Goal: Task Accomplishment & Management: Manage account settings

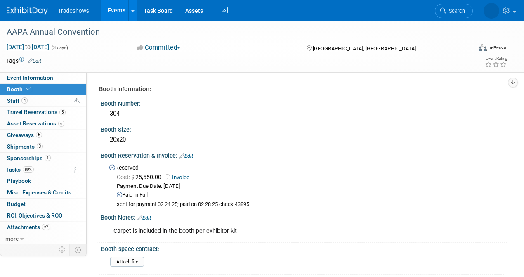
select select "Certificate of insurance sent"
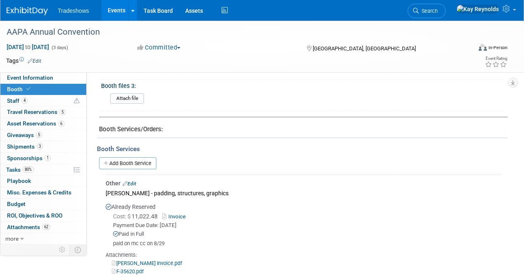
scroll to position [413, 0]
click at [438, 10] on span "Search" at bounding box center [428, 11] width 19 height 6
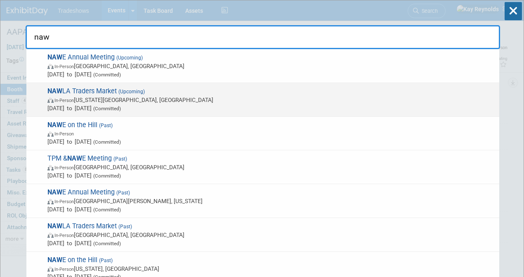
type input "naw"
click at [83, 89] on span "NAW LA Traders Market (Upcoming) In-Person Kansas City, MO Nov 6, 2025 to Nov 7…" at bounding box center [270, 99] width 451 height 25
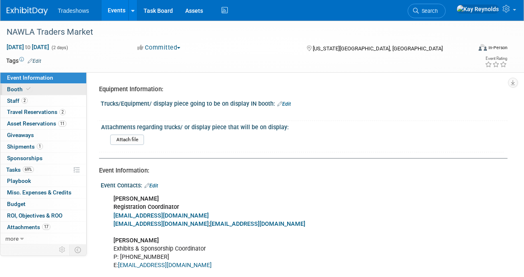
click at [55, 91] on link "Booth" at bounding box center [43, 89] width 86 height 11
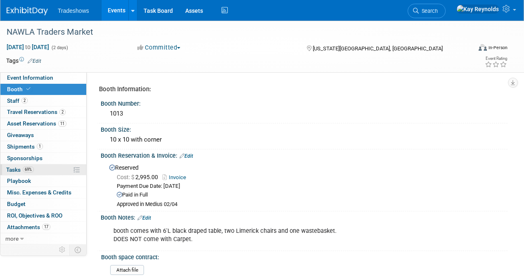
click at [64, 168] on link "69% Tasks 69%" at bounding box center [43, 169] width 86 height 11
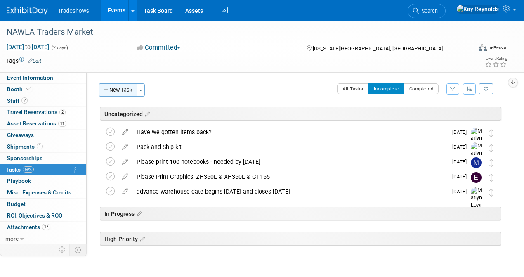
click at [118, 89] on button "New Task" at bounding box center [118, 89] width 38 height 13
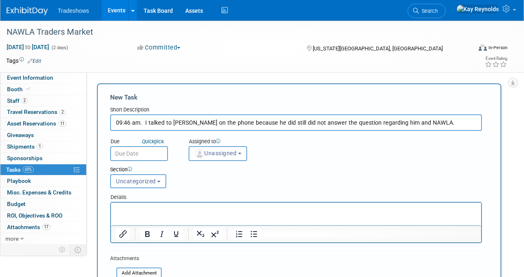
type input "09:46 am. I talked to [PERSON_NAME] on the phone because he did still did not a…"
click at [136, 209] on p "Rich Text Area. Press ALT-0 for help." at bounding box center [296, 210] width 361 height 8
click at [149, 148] on input "text" at bounding box center [139, 153] width 58 height 15
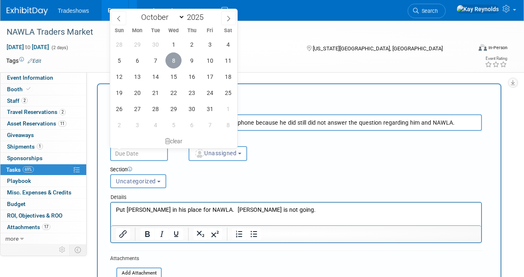
click at [173, 62] on span "8" at bounding box center [174, 60] width 16 height 16
type input "[DATE]"
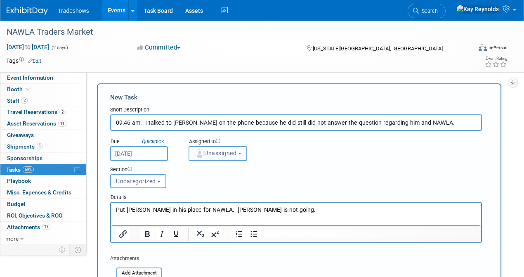
click at [211, 154] on span "Unassigned" at bounding box center [216, 153] width 42 height 7
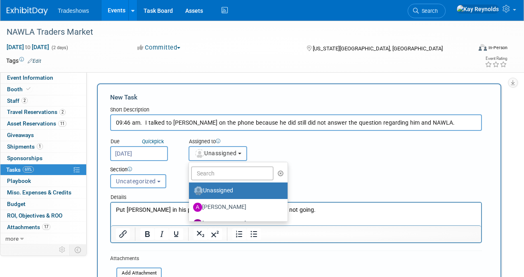
click at [207, 153] on span "Unassigned" at bounding box center [216, 153] width 42 height 7
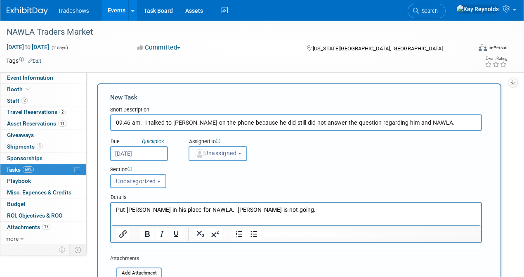
click at [207, 153] on span "Unassigned" at bounding box center [216, 153] width 42 height 7
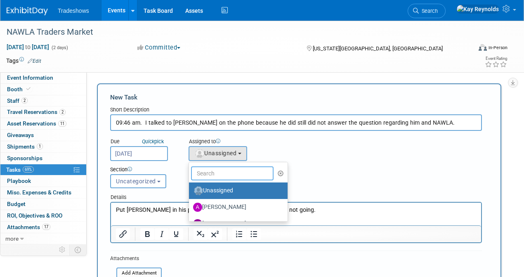
click at [205, 176] on input "text" at bounding box center [232, 173] width 83 height 14
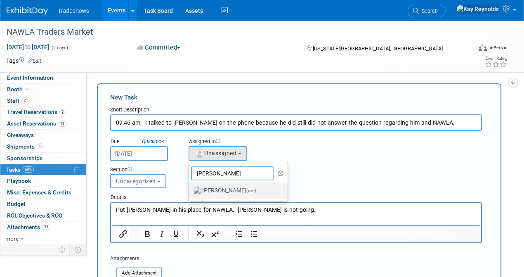
type input "[PERSON_NAME]"
click at [213, 187] on label "[PERSON_NAME] (me)" at bounding box center [236, 190] width 86 height 13
click at [190, 187] on input "[PERSON_NAME] (me)" at bounding box center [187, 189] width 5 height 5
select select "5e9256d4-eeb1-4d7e-ac69-1857632dd0f4"
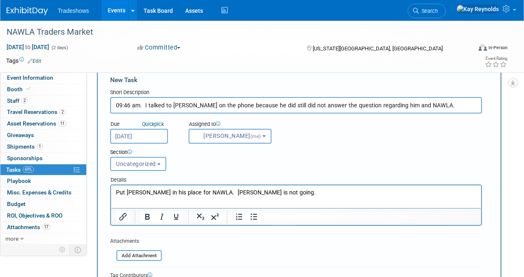
scroll to position [27, 0]
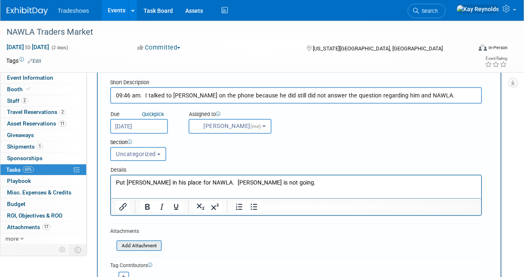
click at [147, 247] on input "file" at bounding box center [112, 245] width 98 height 9
